Goal: Information Seeking & Learning: Learn about a topic

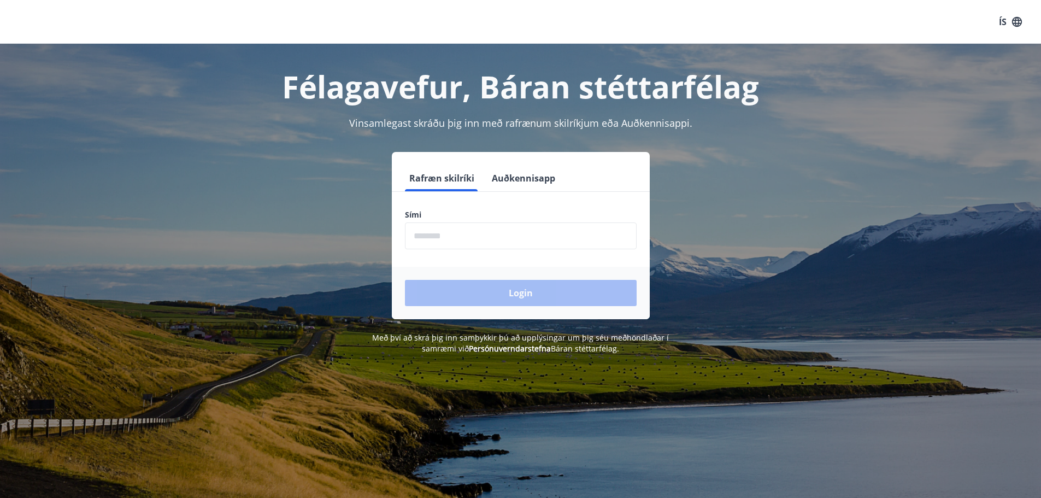
click at [521, 239] on input "phone" at bounding box center [521, 235] width 232 height 27
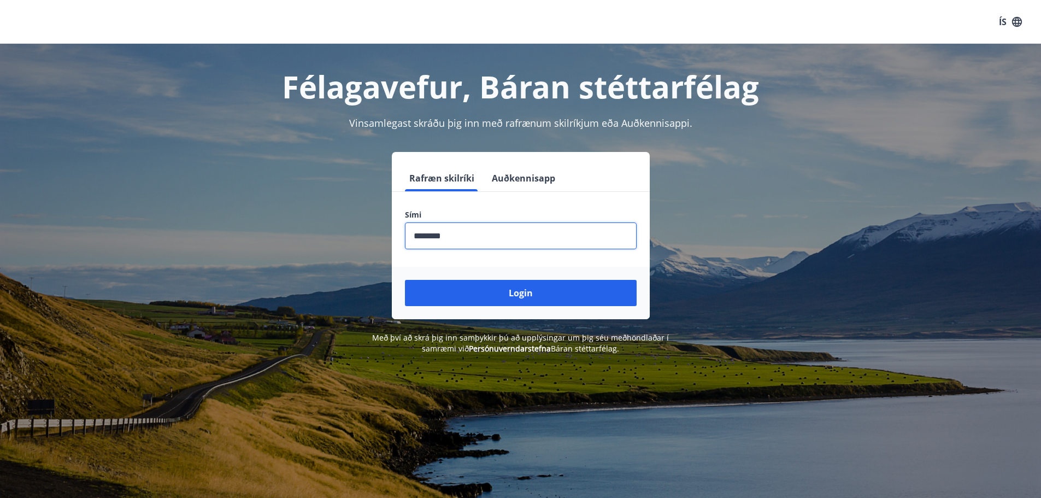
type input "********"
click at [405, 280] on button "Login" at bounding box center [521, 293] width 232 height 26
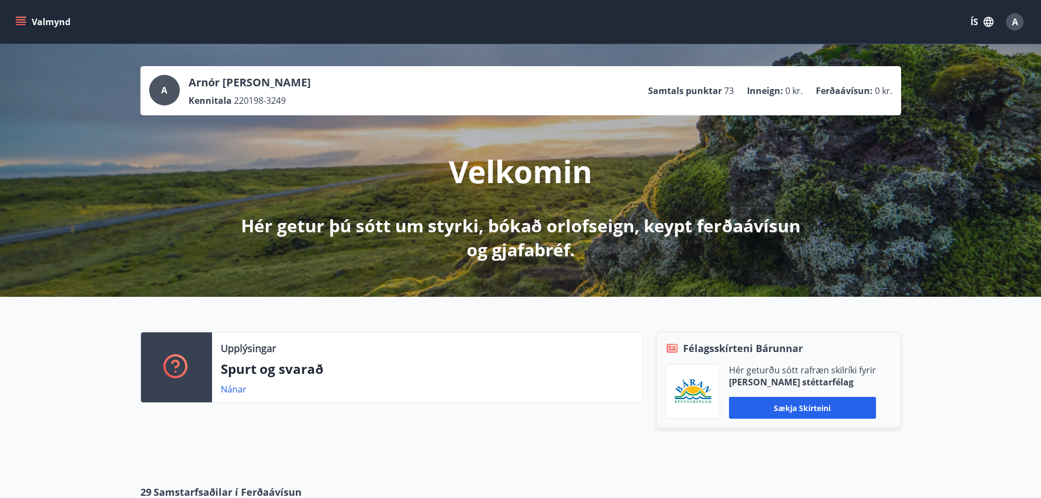
click at [25, 21] on icon "menu" at bounding box center [20, 21] width 11 height 11
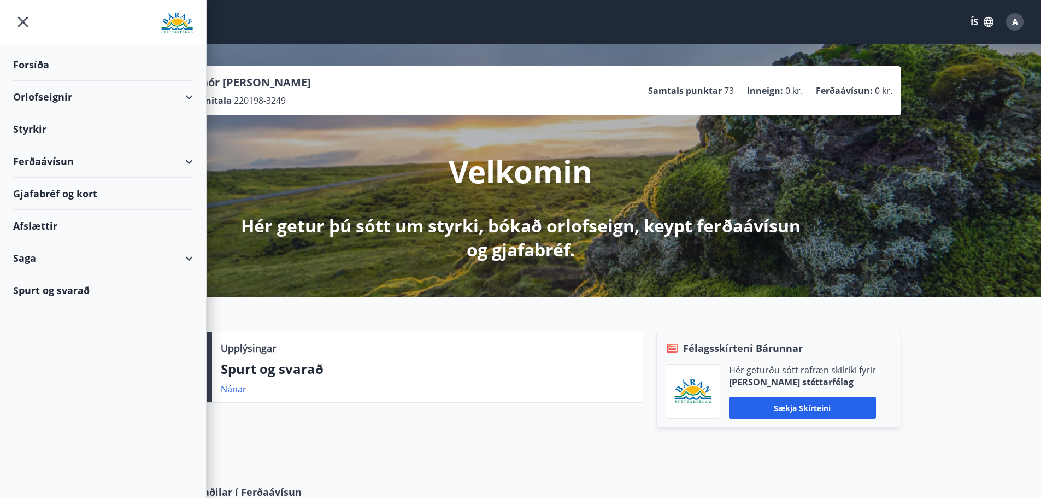
click at [75, 131] on div "Styrkir" at bounding box center [103, 129] width 180 height 32
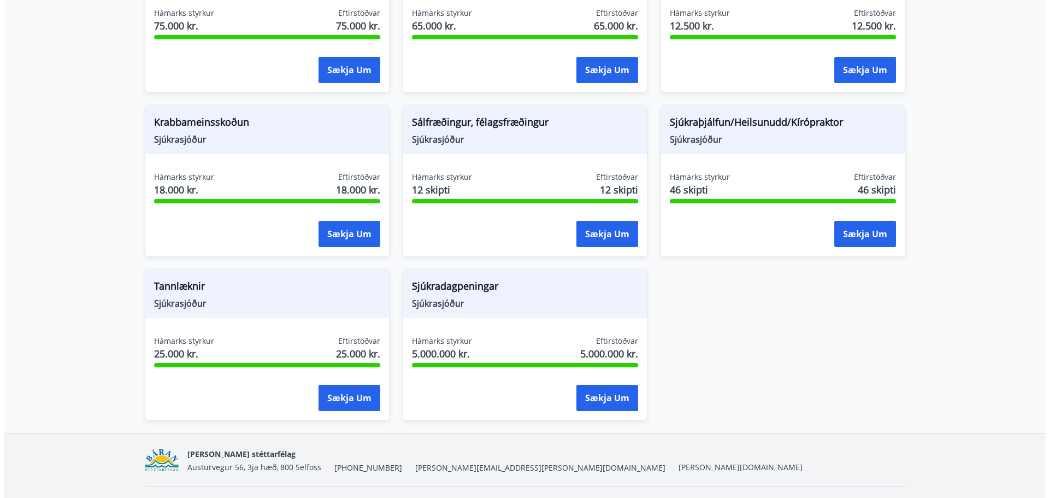
scroll to position [765, 0]
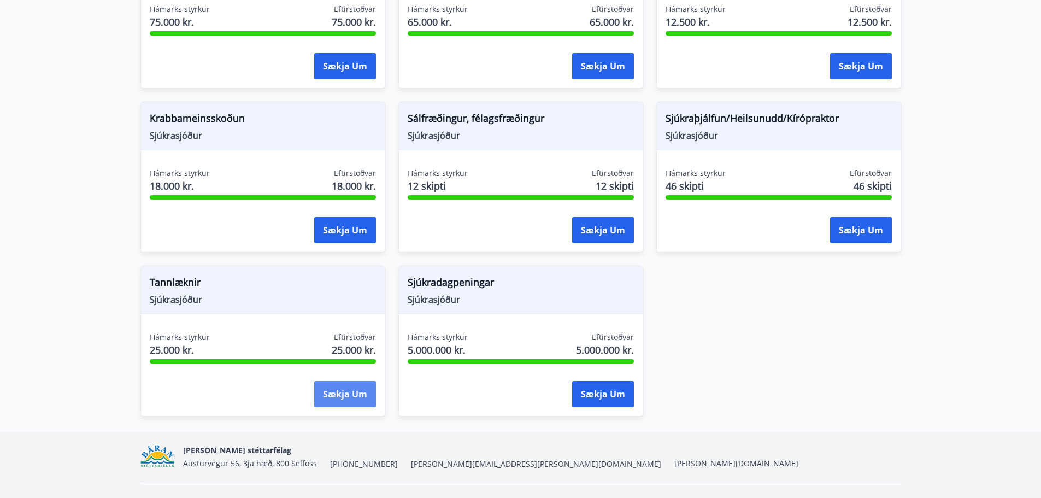
click at [346, 393] on button "Sækja um" at bounding box center [345, 394] width 62 height 26
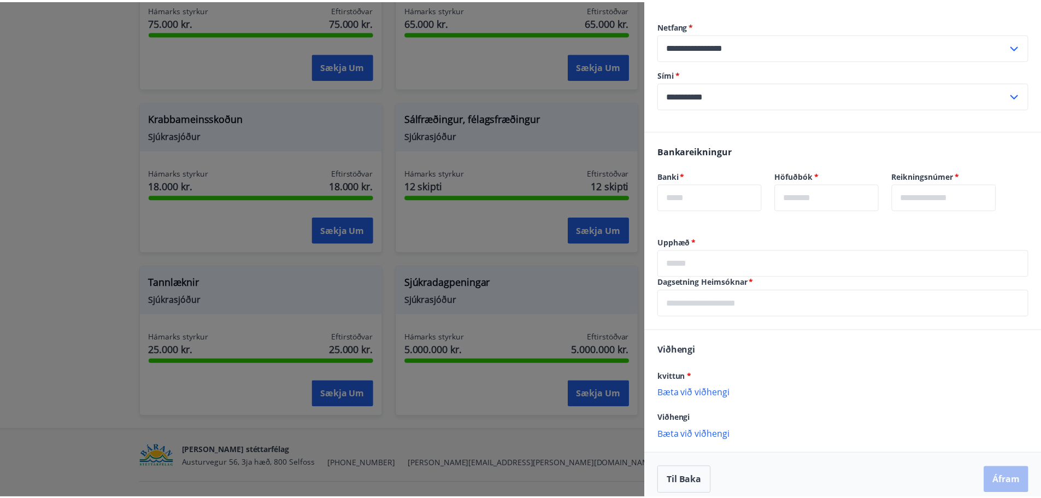
scroll to position [139, 0]
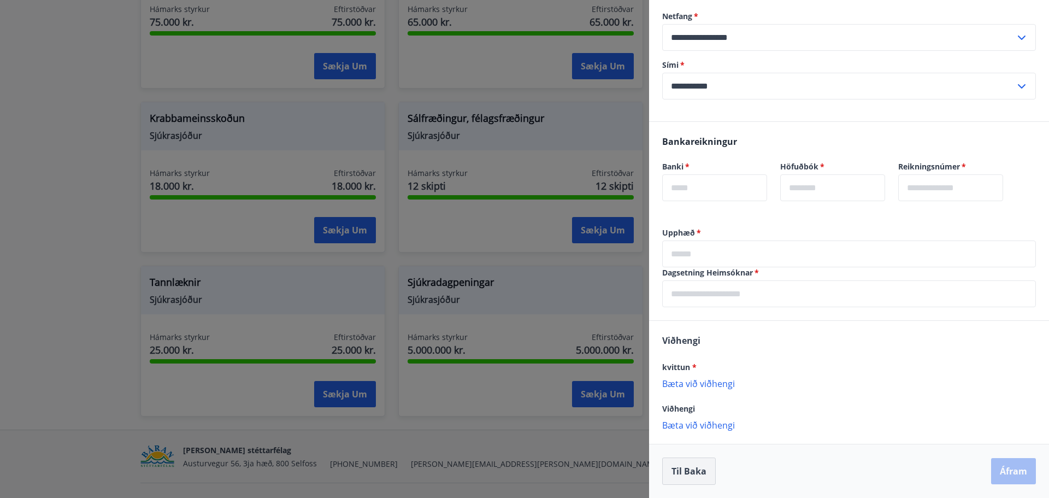
click at [693, 474] on button "Til baka" at bounding box center [689, 470] width 54 height 27
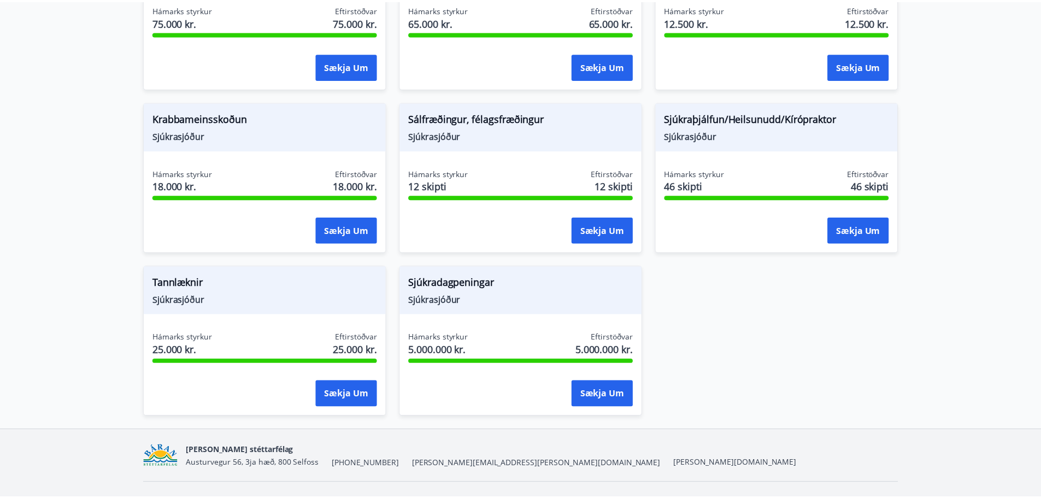
scroll to position [0, 0]
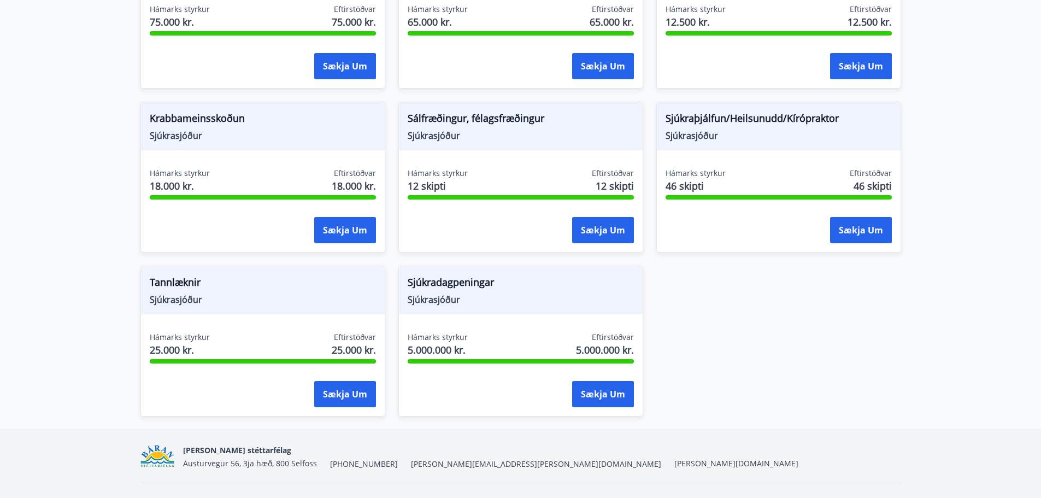
click at [653, 338] on div "Námsstyrkur Félagssjóður Hámarks styrkur 130.000 kr. Eftirstöðvar 130.000 kr. S…" at bounding box center [513, 6] width 773 height 819
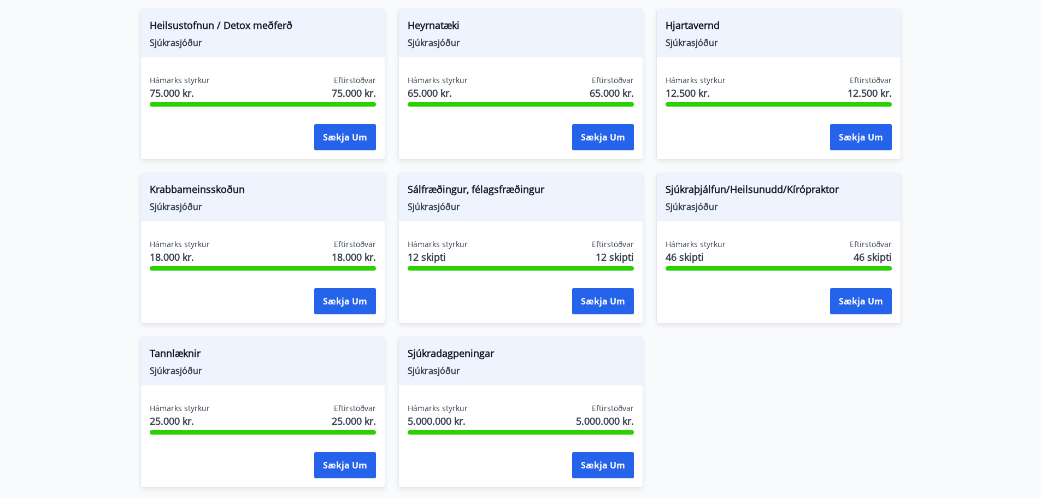
scroll to position [710, 0]
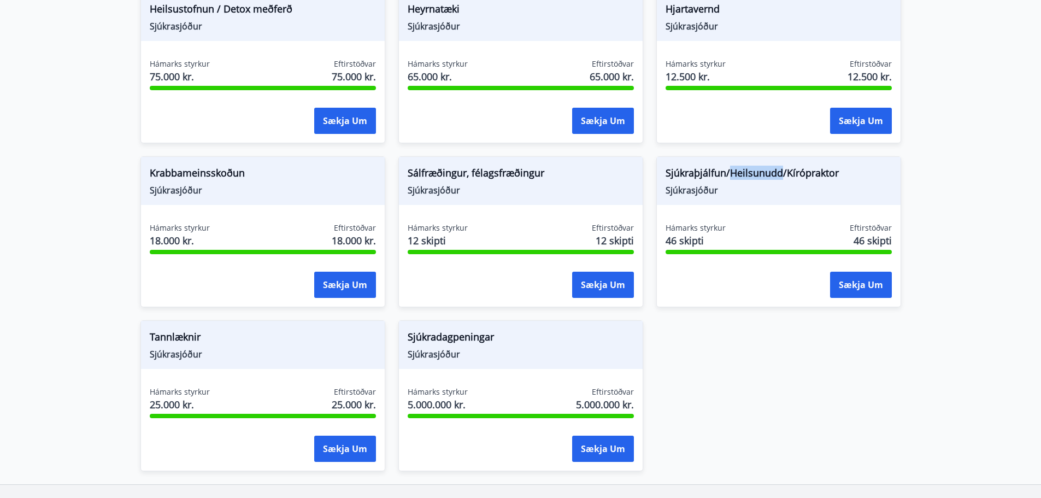
drag, startPoint x: 728, startPoint y: 174, endPoint x: 785, endPoint y: 180, distance: 57.6
click at [783, 178] on span "Sjúkraþjálfun/Heilsunudd/Kírópraktor" at bounding box center [778, 175] width 226 height 19
click at [790, 197] on div "Sjúkraþjálfun/Heilsunudd/Kírópraktor Sjúkrasjóður" at bounding box center [779, 181] width 244 height 48
drag, startPoint x: 786, startPoint y: 173, endPoint x: 836, endPoint y: 176, distance: 50.4
click at [835, 176] on span "Sjúkraþjálfun/Heilsunudd/Kírópraktor" at bounding box center [778, 175] width 226 height 19
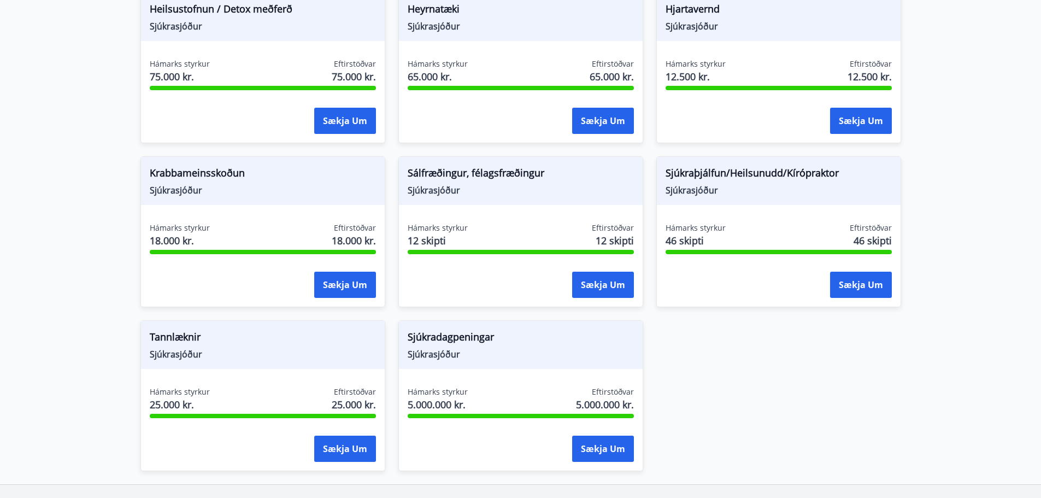
click at [846, 180] on span "Sjúkraþjálfun/Heilsunudd/Kírópraktor" at bounding box center [778, 175] width 226 height 19
drag, startPoint x: 732, startPoint y: 174, endPoint x: 776, endPoint y: 174, distance: 43.7
click at [776, 174] on span "Sjúkraþjálfun/Heilsunudd/Kírópraktor" at bounding box center [778, 175] width 226 height 19
click at [787, 188] on span "Sjúkrasjóður" at bounding box center [778, 190] width 226 height 12
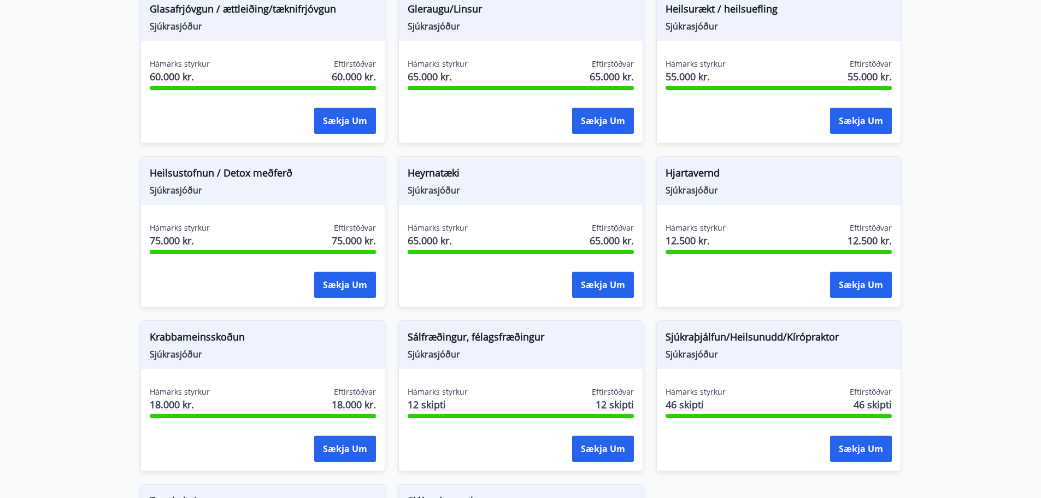
scroll to position [437, 0]
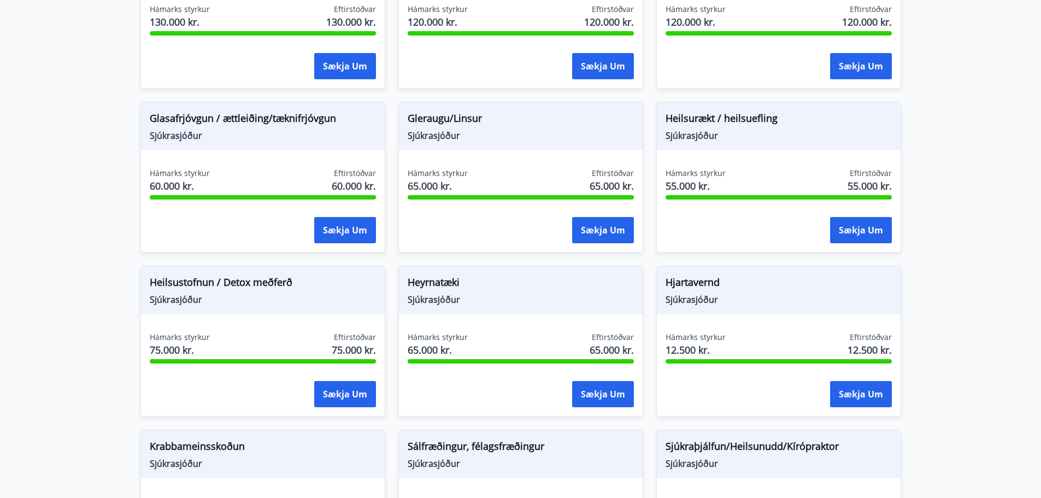
click at [647, 105] on div "Heilsurækt / heilsuefling Sjúkrasjóður Hámarks styrkur 55.000 kr. Eftirstöðvar …" at bounding box center [772, 170] width 258 height 164
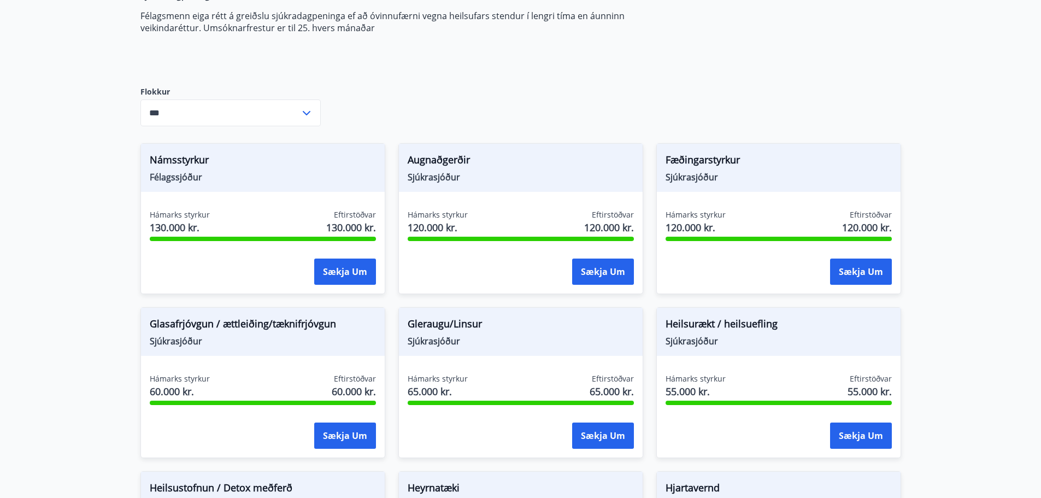
scroll to position [218, 0]
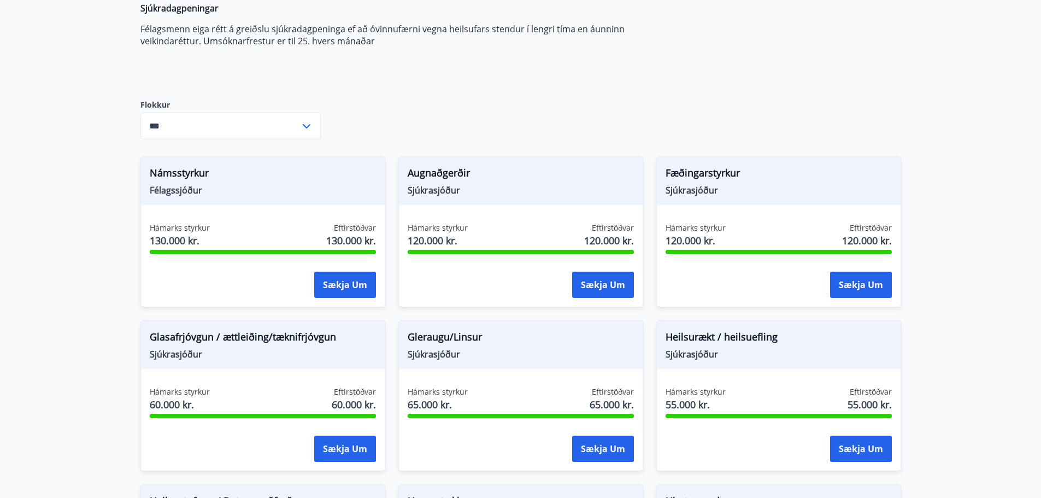
click at [122, 228] on main "Styrkir Heilsu- og forvarnarstyrkir Félagsmenn geta sótt um ýmsa heilsu- og for…" at bounding box center [520, 401] width 1041 height 1150
click at [297, 124] on input "***" at bounding box center [219, 126] width 159 height 27
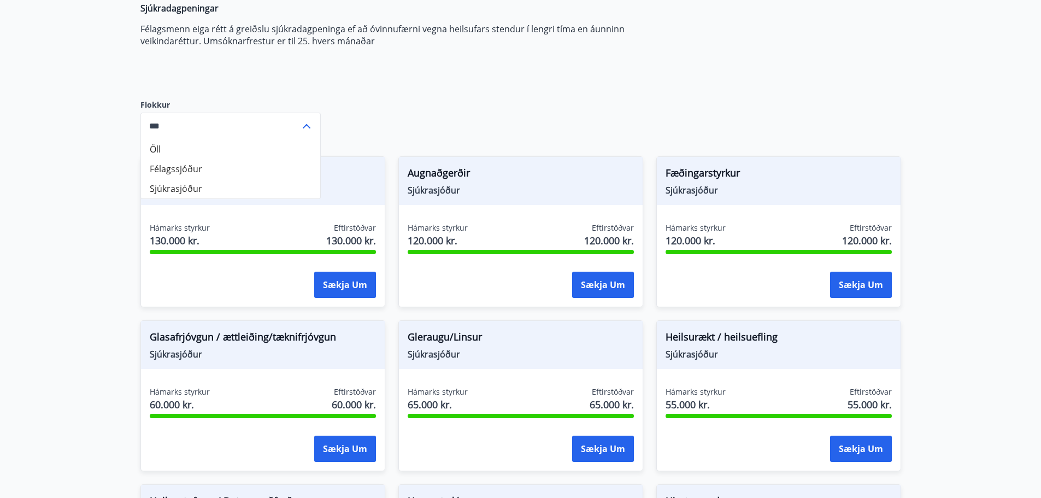
click at [300, 123] on icon at bounding box center [306, 126] width 13 height 13
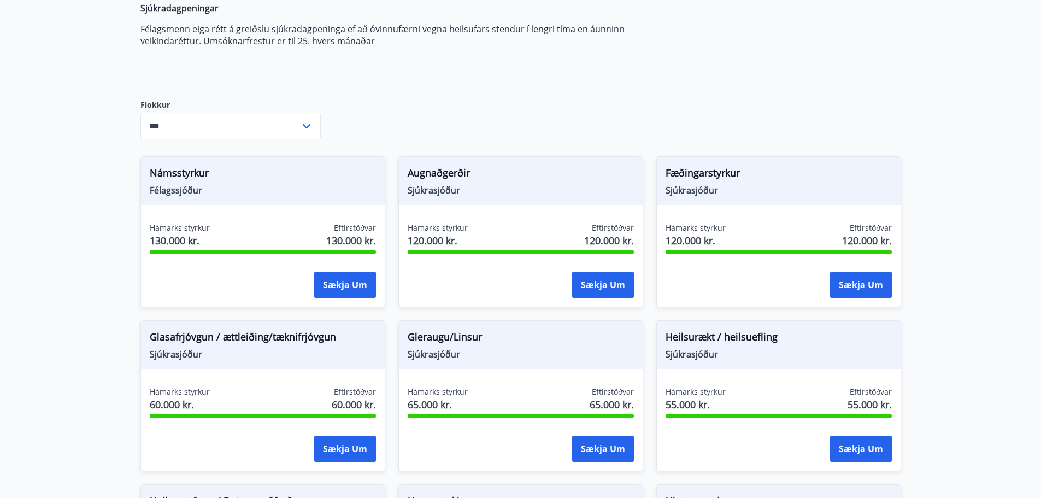
click at [372, 109] on div "Heilsu- og forvarnarstyrkir Félagsmenn geta sótt um ýmsa heilsu- og forvarnarst…" at bounding box center [520, 441] width 760 height 1068
click at [291, 121] on input "***" at bounding box center [219, 126] width 159 height 27
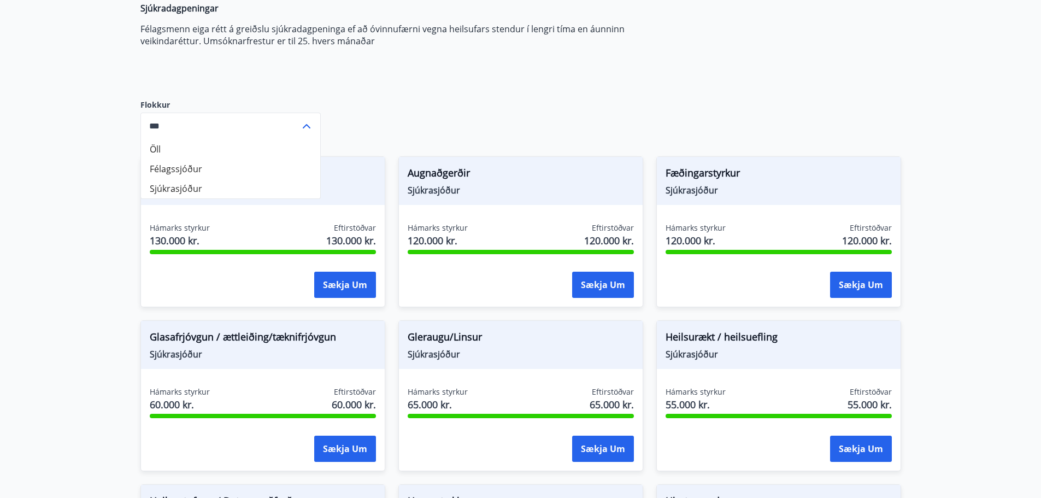
click at [229, 170] on li "Félagssjóður" at bounding box center [230, 169] width 179 height 20
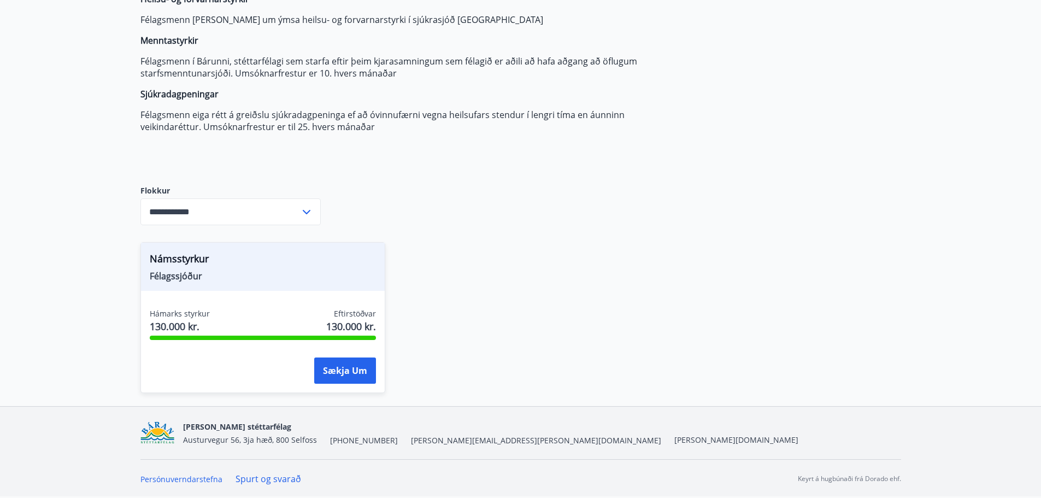
click at [302, 208] on icon at bounding box center [306, 211] width 13 height 13
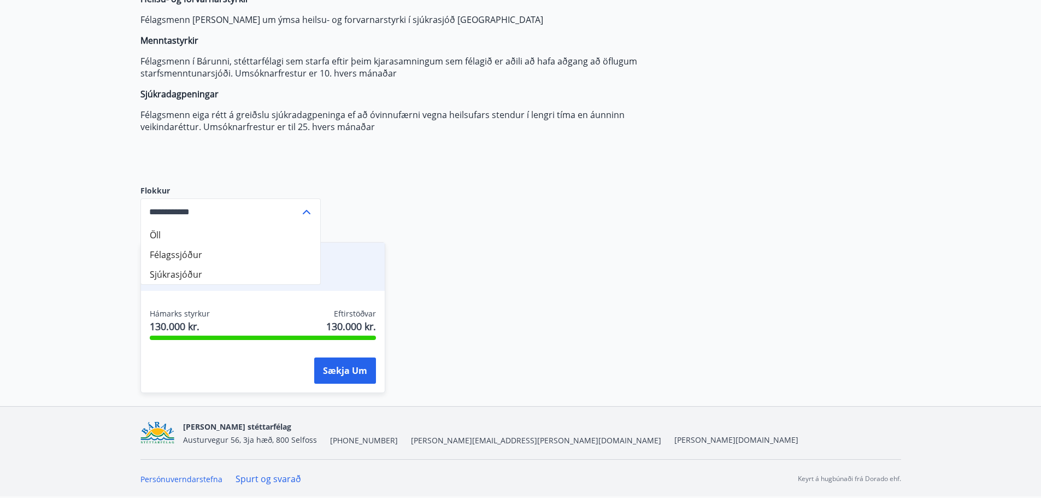
click at [213, 280] on li "Sjúkrasjóður" at bounding box center [230, 274] width 179 height 20
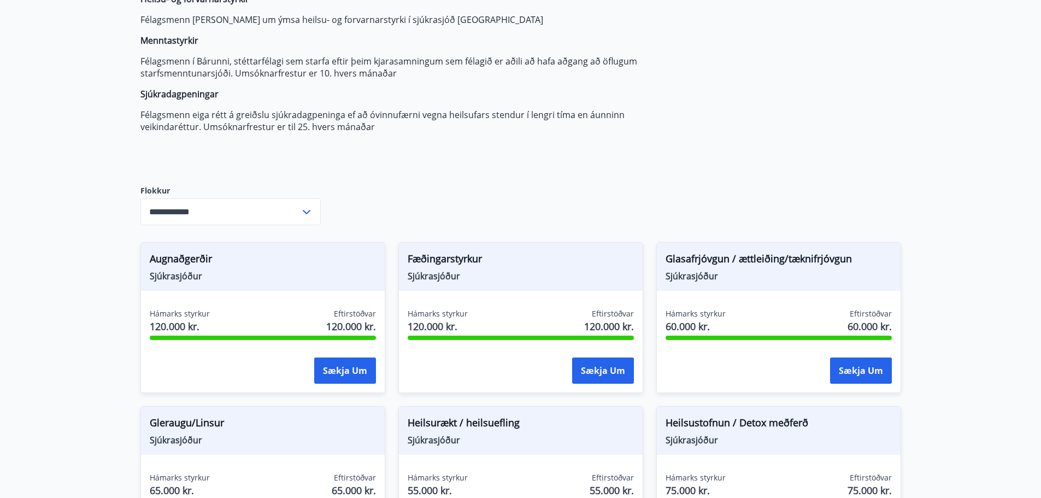
click at [280, 213] on input "**********" at bounding box center [219, 211] width 159 height 27
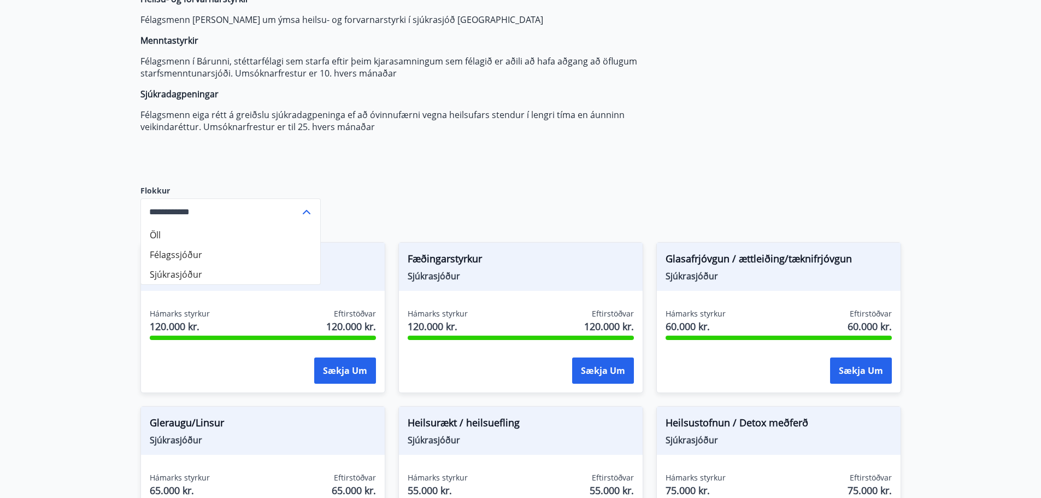
click at [204, 238] on li "Öll" at bounding box center [230, 235] width 179 height 20
type input "***"
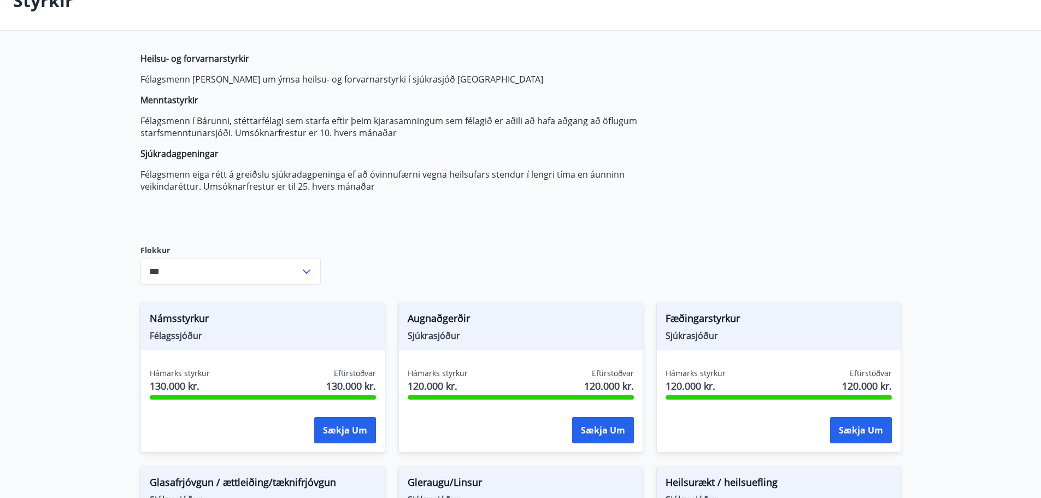
scroll to position [0, 0]
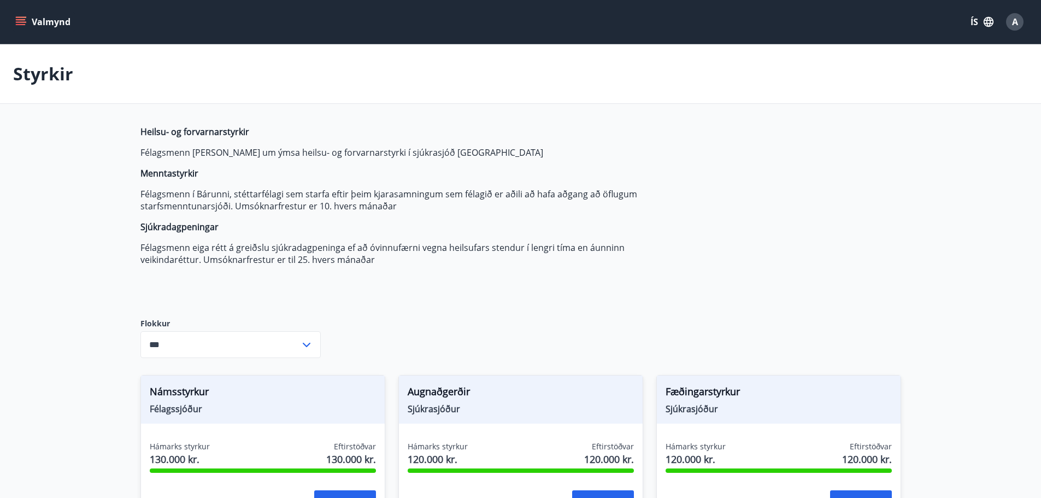
click at [404, 230] on p "Sjúkradagpeningar" at bounding box center [398, 227] width 516 height 12
click at [25, 17] on icon "menu" at bounding box center [22, 17] width 12 height 1
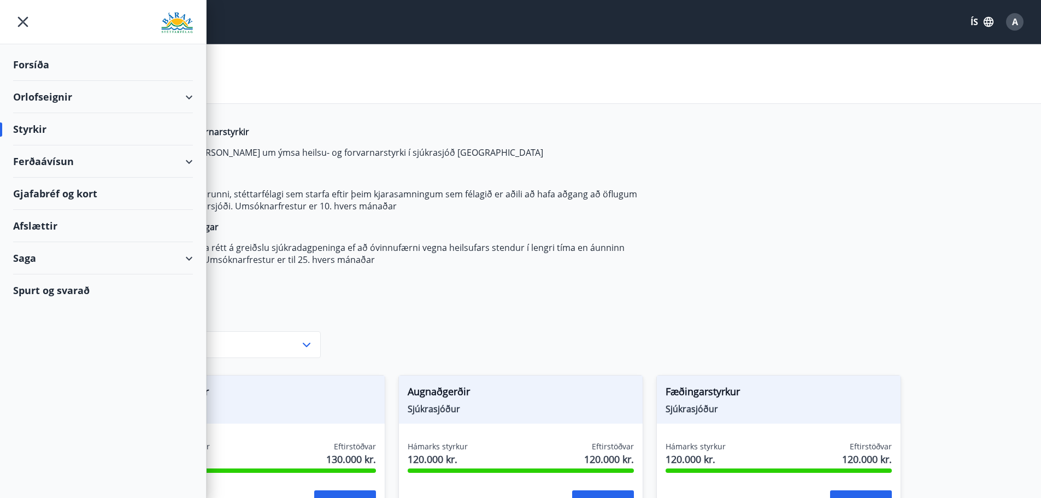
click at [136, 101] on div "Orlofseignir" at bounding box center [103, 97] width 180 height 32
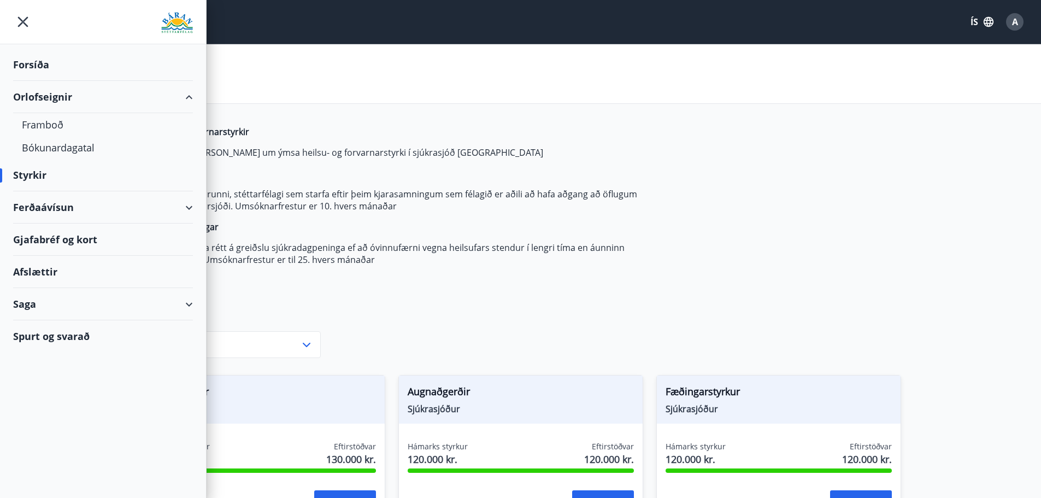
click at [138, 101] on div "Orlofseignir" at bounding box center [103, 97] width 180 height 32
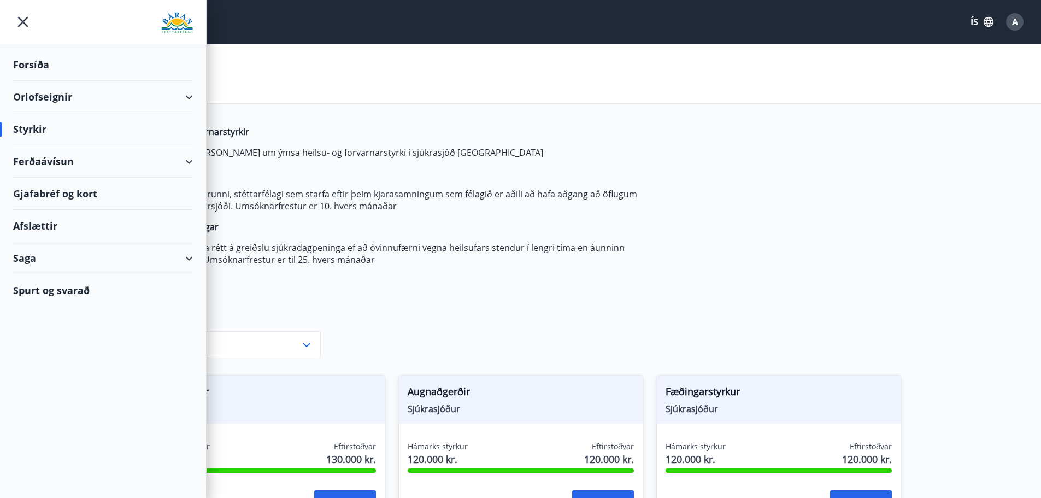
click at [109, 194] on div "Gjafabréf og kort" at bounding box center [103, 194] width 180 height 32
click at [65, 221] on div "Afslættir" at bounding box center [103, 226] width 180 height 32
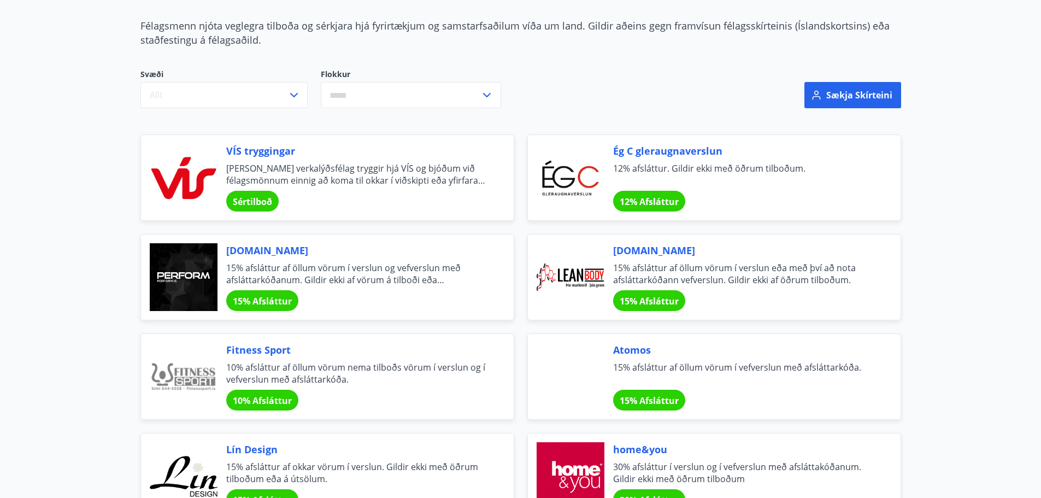
scroll to position [109, 0]
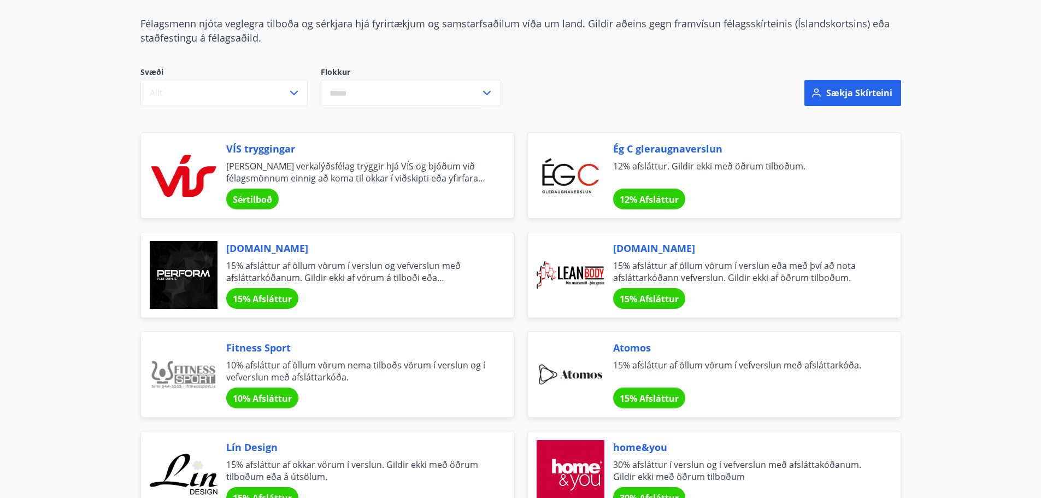
click at [643, 299] on span "15% Afsláttur" at bounding box center [648, 299] width 59 height 12
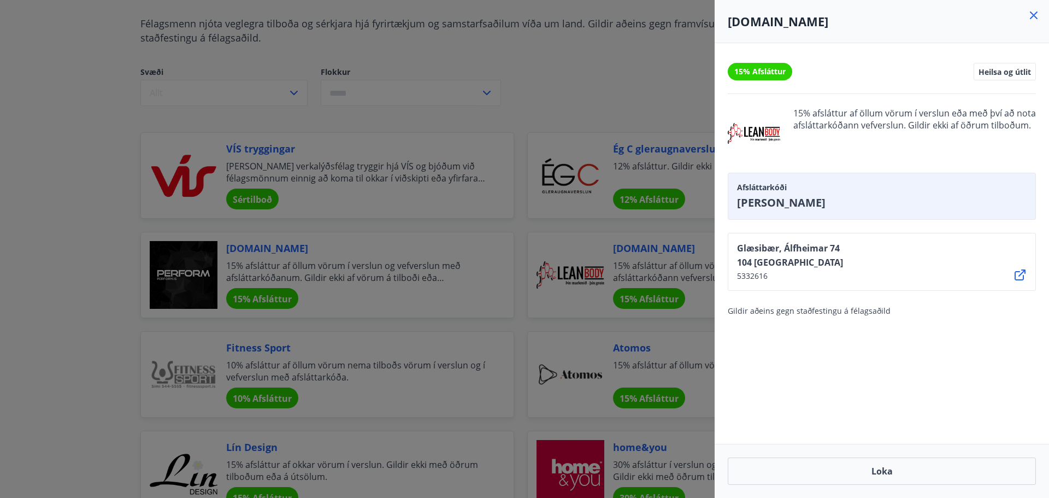
click at [516, 96] on div at bounding box center [524, 249] width 1049 height 498
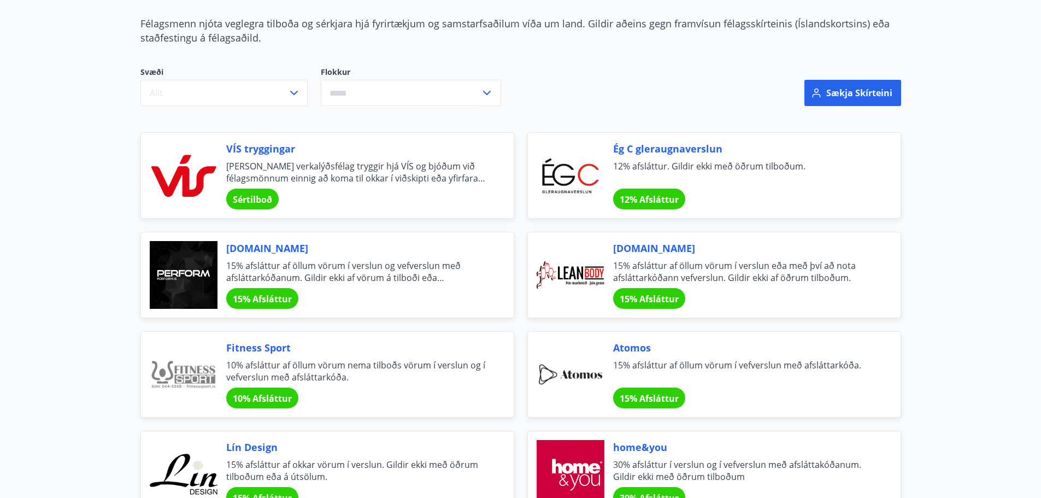
click at [366, 264] on span "15% afsláttur af öllum vörum í verslun og vefverslun með afsláttarkóðanum. Gild…" at bounding box center [356, 271] width 261 height 24
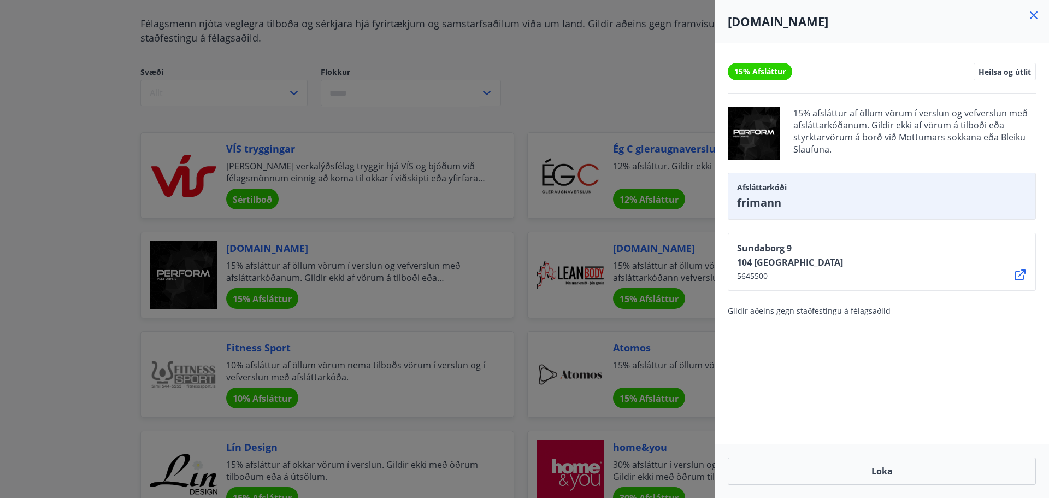
click at [522, 120] on div at bounding box center [524, 249] width 1049 height 498
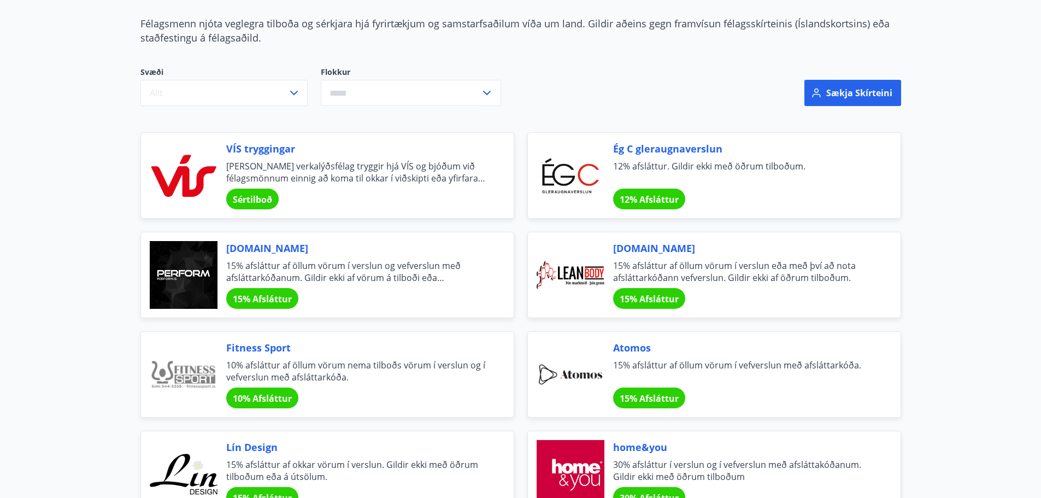
click at [566, 373] on div at bounding box center [570, 374] width 68 height 68
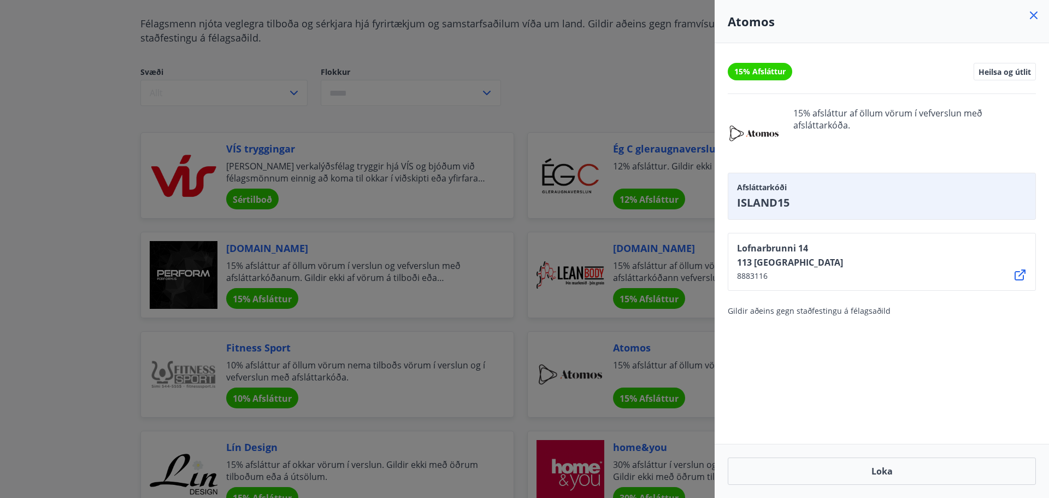
click at [551, 97] on div at bounding box center [524, 249] width 1049 height 498
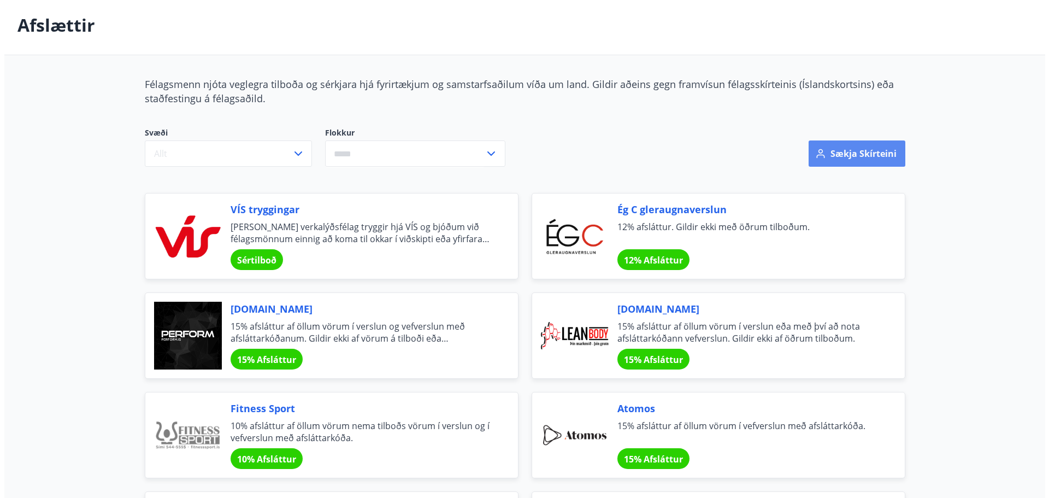
scroll to position [0, 0]
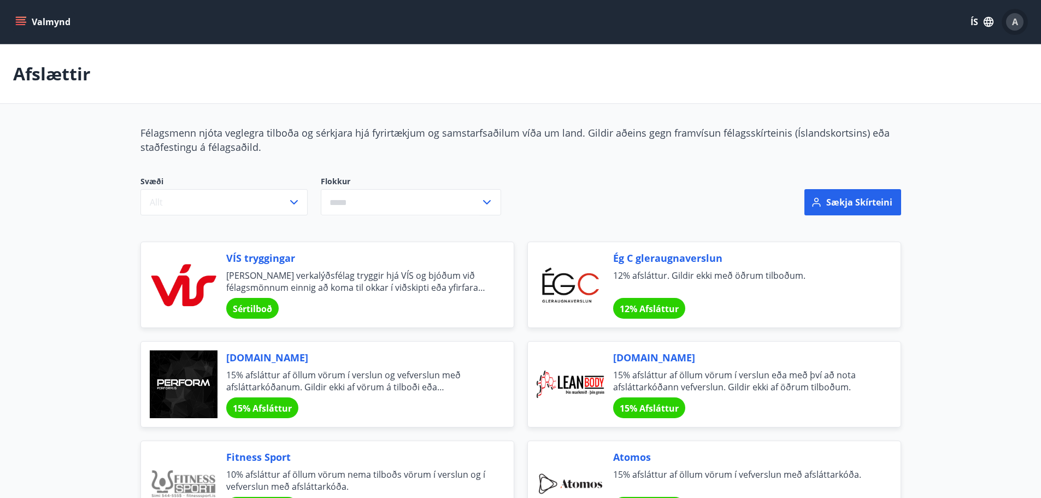
click at [1013, 28] on div "A" at bounding box center [1014, 21] width 17 height 17
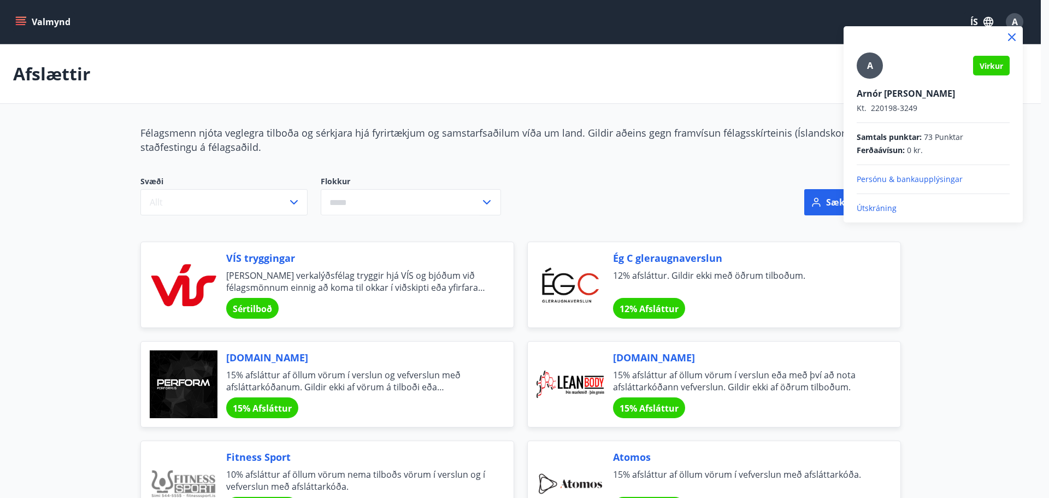
click at [877, 207] on p "Útskráning" at bounding box center [932, 208] width 153 height 11
